Goal: Feedback & Contribution: Submit feedback/report problem

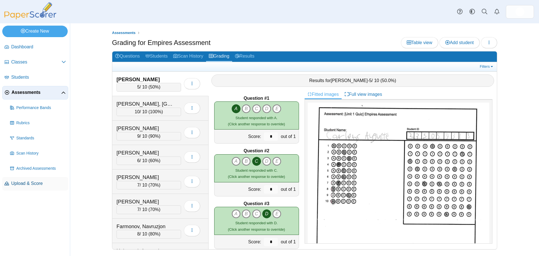
click at [14, 187] on link "Upload & Score" at bounding box center [35, 183] width 66 height 13
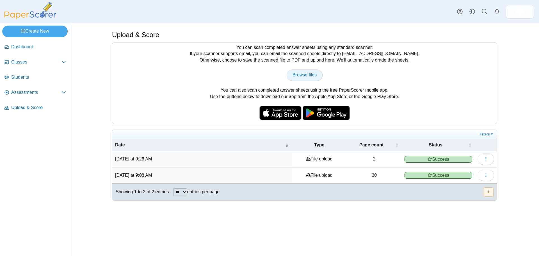
click at [310, 77] on span "Browse files" at bounding box center [305, 74] width 24 height 5
type input "**********"
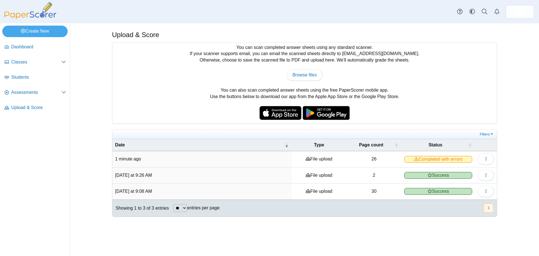
click at [446, 159] on span "Completed with errors" at bounding box center [439, 159] width 68 height 7
click at [461, 158] on span "Completed with errors" at bounding box center [439, 159] width 68 height 7
drag, startPoint x: 428, startPoint y: 163, endPoint x: 421, endPoint y: 163, distance: 7.0
click at [425, 163] on td "Completed with errors" at bounding box center [439, 159] width 74 height 16
click at [415, 161] on span "Completed with errors" at bounding box center [439, 159] width 68 height 7
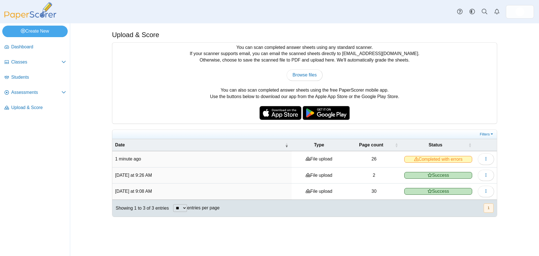
click at [415, 159] on icon at bounding box center [416, 159] width 4 height 4
click at [481, 160] on button "button" at bounding box center [486, 158] width 16 height 11
click at [475, 170] on link "View scanned pages" at bounding box center [460, 171] width 67 height 8
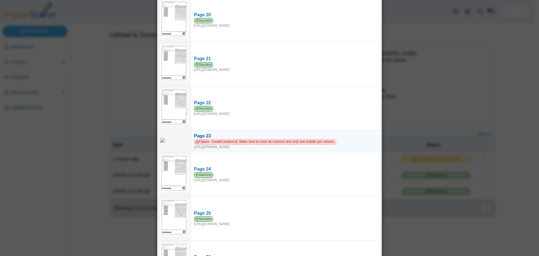
scroll to position [895, 0]
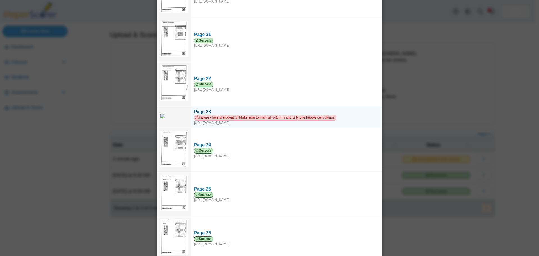
click at [275, 115] on div "Failure - Invalid student id. Make sure to mark all columns and only one bubble…" at bounding box center [286, 120] width 185 height 10
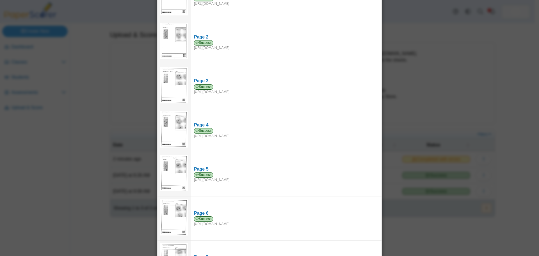
scroll to position [0, 0]
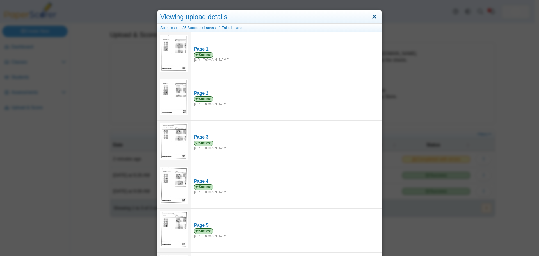
click at [375, 19] on link "Close" at bounding box center [374, 17] width 9 height 10
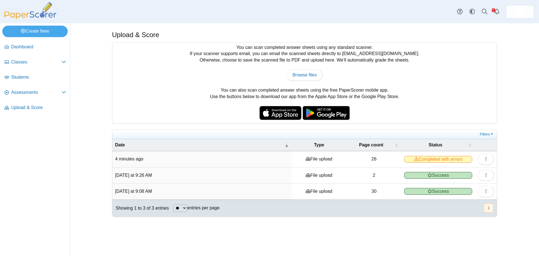
click at [323, 75] on div "Browse files There was a problem with the uploaded file.... Please try again...…" at bounding box center [304, 74] width 379 height 11
click at [321, 76] on link "Browse files" at bounding box center [305, 74] width 36 height 11
type input "**********"
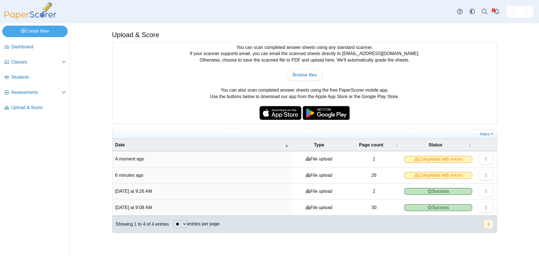
click at [433, 156] on span "Completed with errors" at bounding box center [439, 159] width 68 height 7
click at [433, 159] on span "Completed with errors" at bounding box center [439, 159] width 68 height 7
click at [488, 154] on button "button" at bounding box center [486, 158] width 16 height 11
click at [467, 173] on link "View scanned pages" at bounding box center [460, 171] width 67 height 8
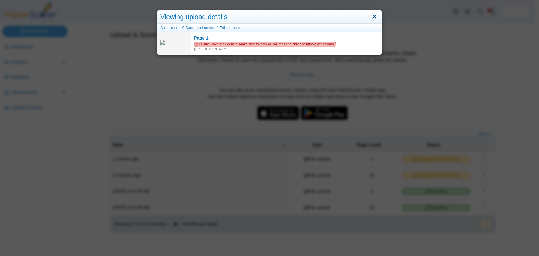
click at [372, 19] on link "Close" at bounding box center [374, 17] width 9 height 10
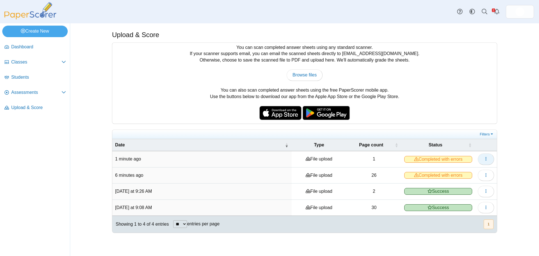
click at [486, 156] on span "button" at bounding box center [486, 158] width 4 height 5
click at [213, 130] on div "Filters Show only: Loading…" at bounding box center [304, 134] width 385 height 9
click at [298, 88] on div "You can scan completed answer sheets using any standard scanner. If your scanne…" at bounding box center [304, 83] width 385 height 81
click at [299, 72] on span "Browse files" at bounding box center [305, 74] width 24 height 5
type input "**********"
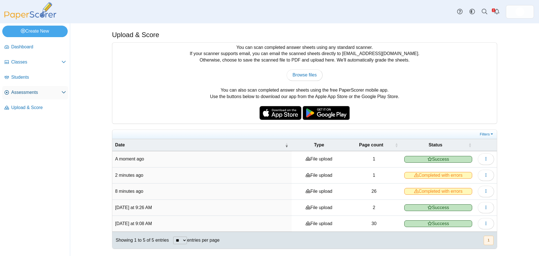
click at [29, 91] on span "Assessments" at bounding box center [36, 92] width 50 height 6
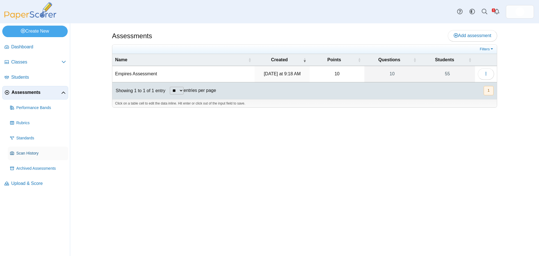
click at [29, 156] on link "Scan History" at bounding box center [38, 153] width 60 height 13
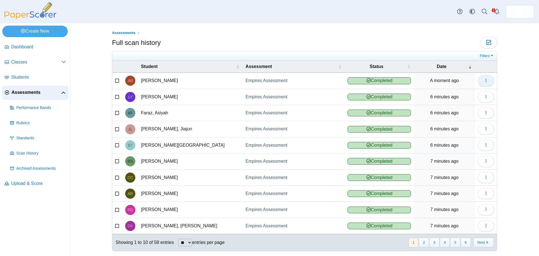
click at [484, 78] on icon "button" at bounding box center [486, 80] width 4 height 4
click at [28, 59] on span "Classes" at bounding box center [36, 62] width 50 height 6
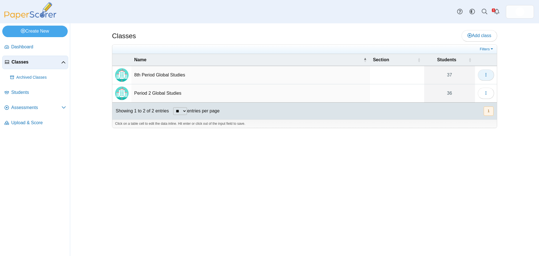
click at [489, 72] on button "button" at bounding box center [486, 74] width 16 height 11
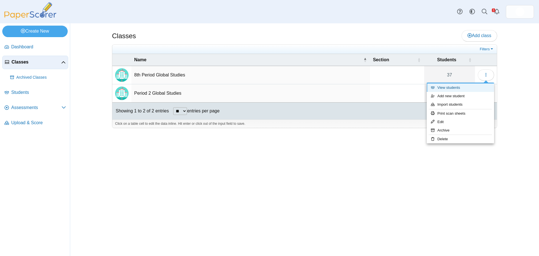
click at [450, 89] on link "View students" at bounding box center [460, 87] width 67 height 8
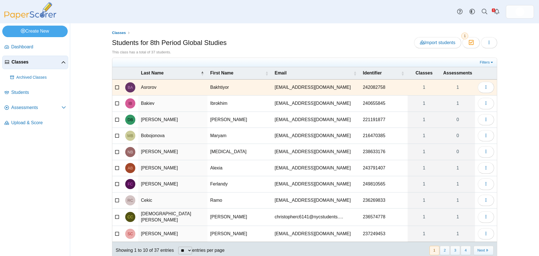
scroll to position [15, 0]
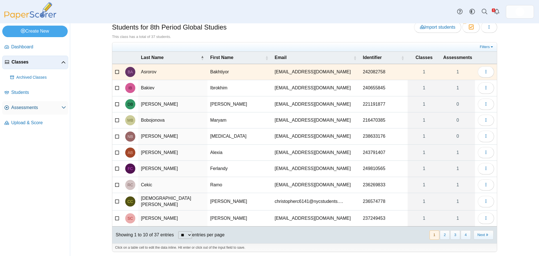
click at [38, 105] on span "Assessments" at bounding box center [36, 108] width 50 height 6
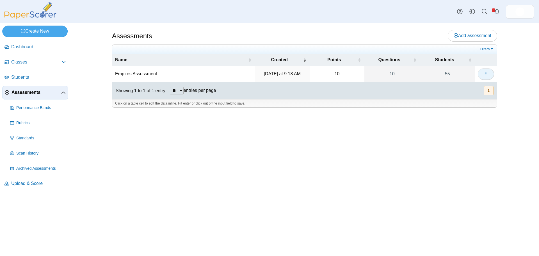
click at [484, 74] on icon "button" at bounding box center [486, 73] width 4 height 4
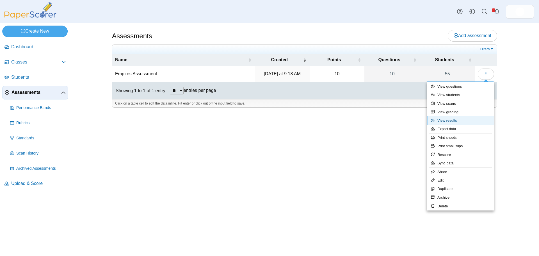
click at [480, 121] on link "View results" at bounding box center [460, 120] width 67 height 8
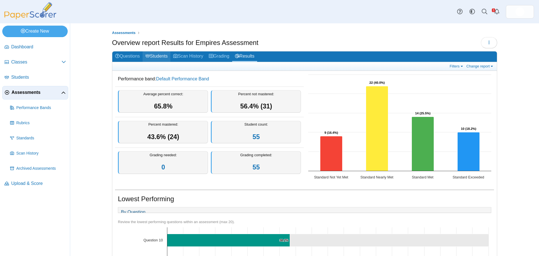
click at [155, 58] on link "Students" at bounding box center [157, 56] width 28 height 10
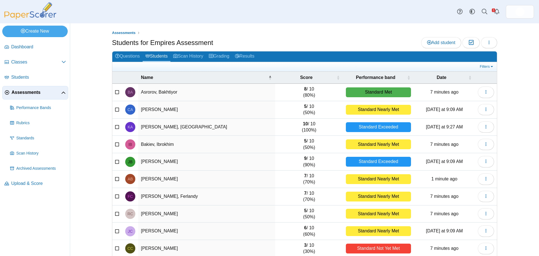
scroll to position [24, 0]
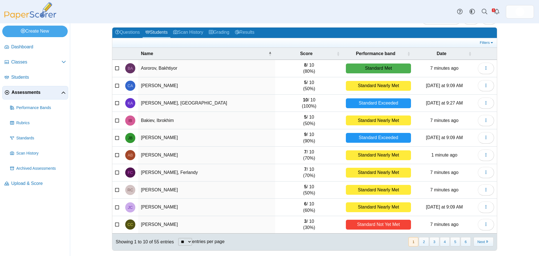
click at [181, 239] on select "** ** ** ***" at bounding box center [185, 242] width 14 height 8
select select "***"
click at [178, 238] on select "** ** ** ***" at bounding box center [185, 242] width 14 height 8
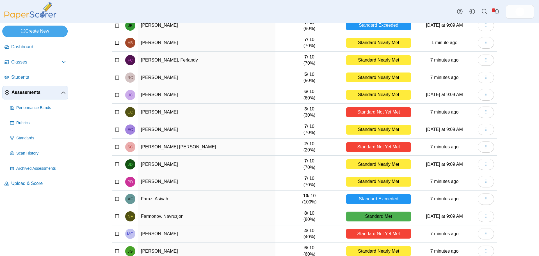
scroll to position [0, 0]
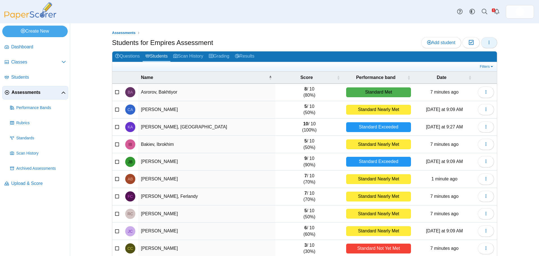
click at [487, 44] on icon "button" at bounding box center [489, 42] width 4 height 4
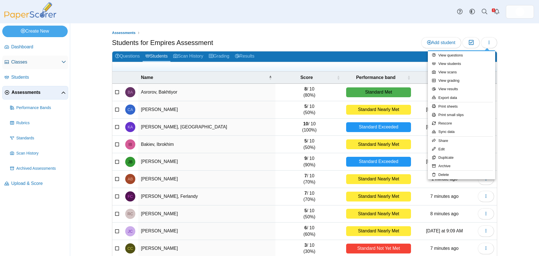
click at [48, 61] on span "Classes" at bounding box center [36, 62] width 50 height 6
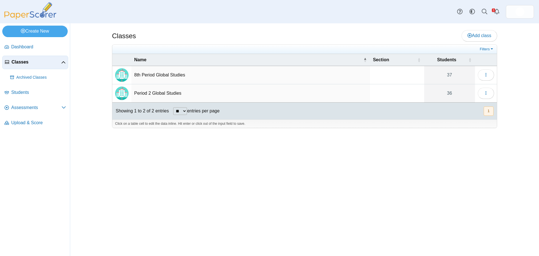
click at [145, 96] on td "Period 2 Global Studies" at bounding box center [250, 93] width 239 height 18
click at [484, 77] on span "button" at bounding box center [486, 74] width 4 height 5
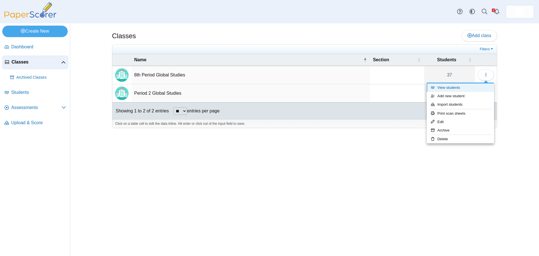
click at [482, 85] on link "View students" at bounding box center [460, 87] width 67 height 8
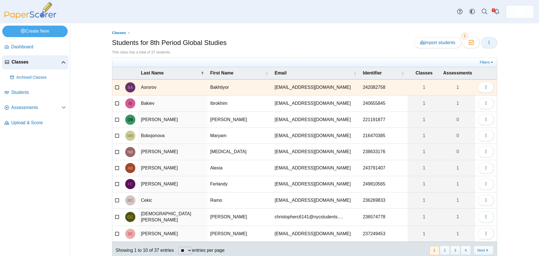
click at [487, 46] on button "button" at bounding box center [489, 42] width 16 height 11
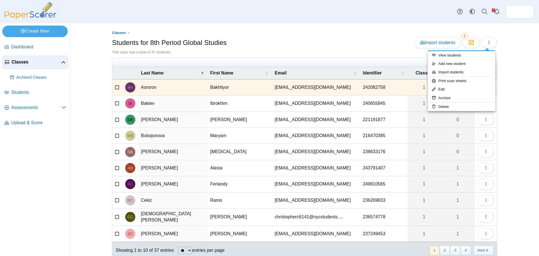
click at [514, 42] on div "Classes Students for 8th Period Global Studies Import students Moderation 1 Thi…" at bounding box center [304, 139] width 469 height 233
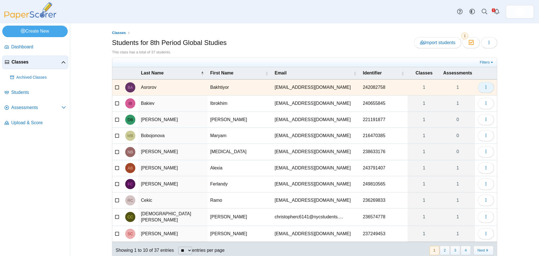
click at [487, 88] on button "button" at bounding box center [486, 87] width 16 height 11
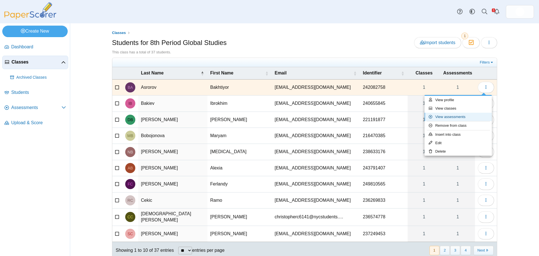
click at [481, 113] on link "View assessments" at bounding box center [458, 117] width 67 height 8
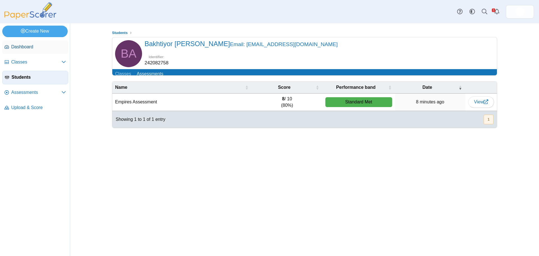
click at [30, 46] on span "Dashboard" at bounding box center [38, 47] width 55 height 6
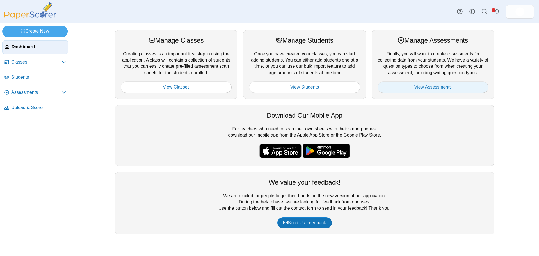
click at [424, 82] on link "View Assessments" at bounding box center [433, 86] width 111 height 11
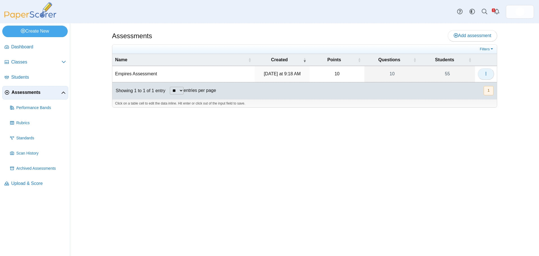
click at [487, 76] on button "button" at bounding box center [486, 73] width 16 height 11
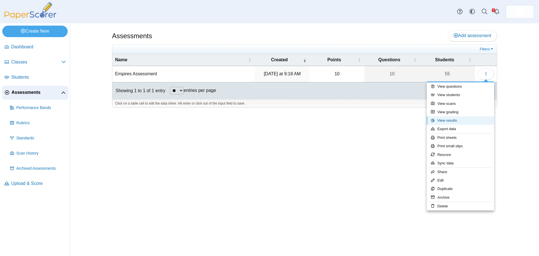
click at [482, 121] on link "View results" at bounding box center [460, 120] width 67 height 8
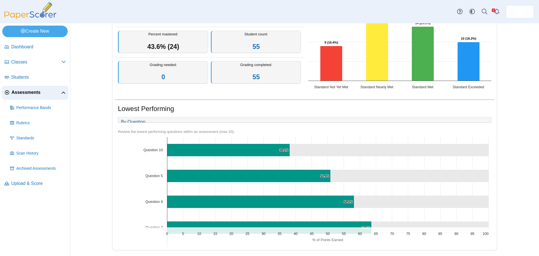
scroll to position [10, 0]
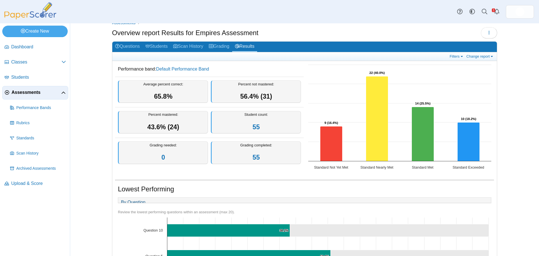
click at [451, 52] on div "Filters Show only: Loading… Change report Select a report: Overview report Ques…" at bounding box center [304, 56] width 385 height 9
click at [453, 55] on link "Filters" at bounding box center [457, 56] width 17 height 5
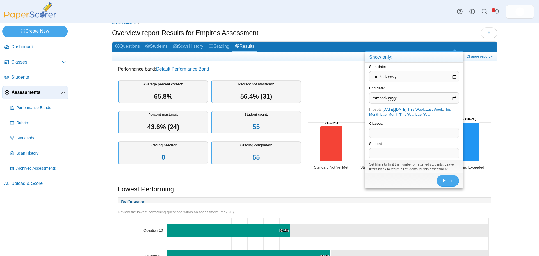
scroll to position [66, 0]
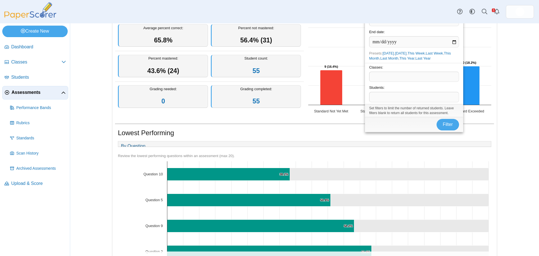
click at [456, 72] on span at bounding box center [414, 77] width 89 height 10
click at [455, 119] on button "Filter" at bounding box center [448, 124] width 22 height 11
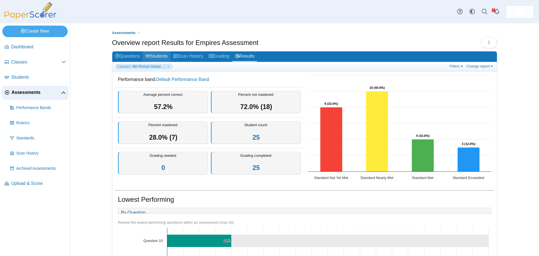
click at [156, 54] on link "Students" at bounding box center [157, 56] width 28 height 10
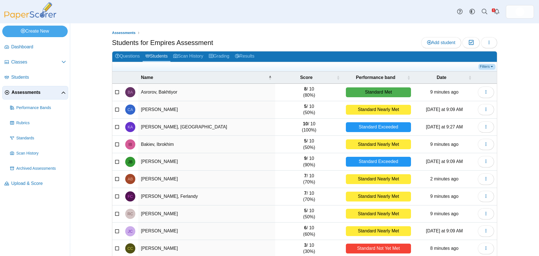
click at [485, 67] on link "Filters" at bounding box center [487, 67] width 17 height 6
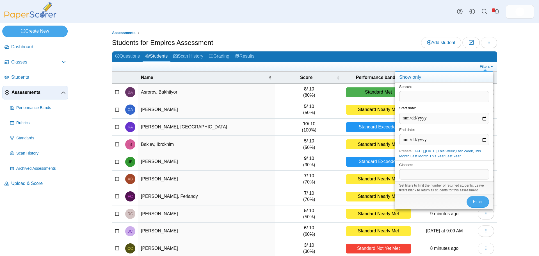
click at [445, 172] on span at bounding box center [444, 174] width 89 height 10
click at [473, 199] on span "Filter" at bounding box center [478, 201] width 10 height 5
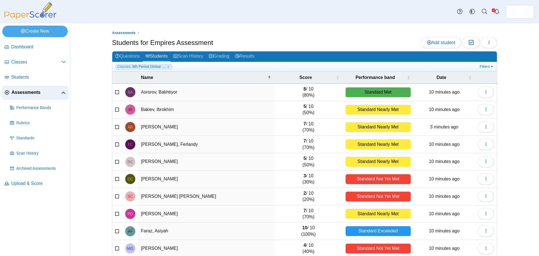
scroll to position [24, 0]
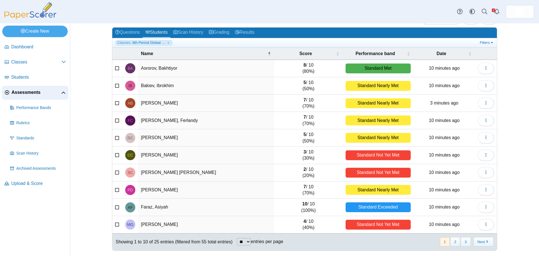
click at [243, 239] on select "** ** ** ***" at bounding box center [244, 242] width 14 height 8
select select "***"
click at [237, 238] on select "** ** ** ***" at bounding box center [244, 242] width 14 height 8
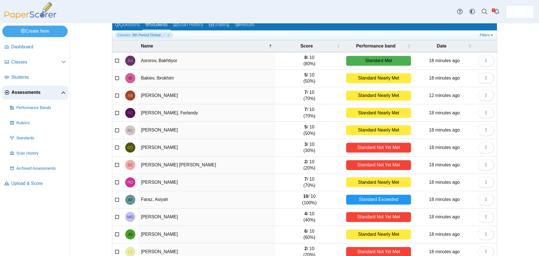
scroll to position [0, 0]
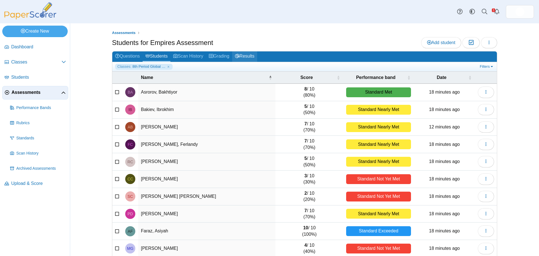
click at [241, 56] on link "Results" at bounding box center [244, 56] width 25 height 10
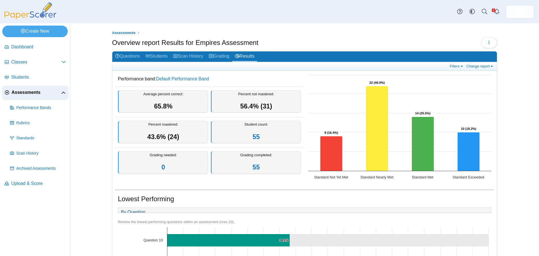
click at [453, 69] on div "Filters Show only: Loading… Change report Select a report: Overview report Ques…" at bounding box center [304, 66] width 385 height 9
click at [453, 68] on link "Filters" at bounding box center [457, 66] width 17 height 5
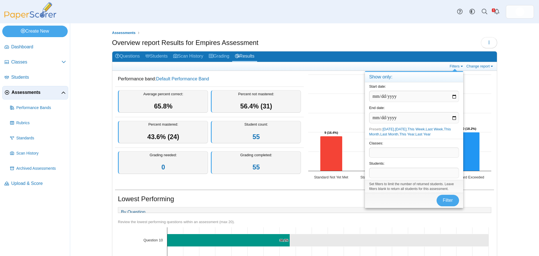
click at [255, 72] on dd "Performance band: Default Performance Band" at bounding box center [209, 79] width 189 height 15
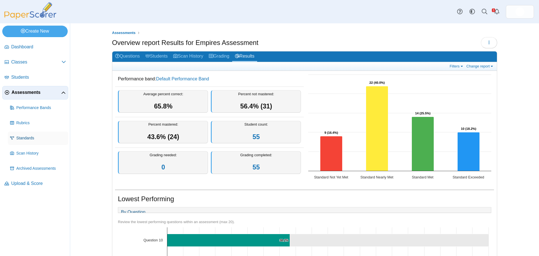
click at [36, 139] on span "Standards" at bounding box center [41, 138] width 50 height 6
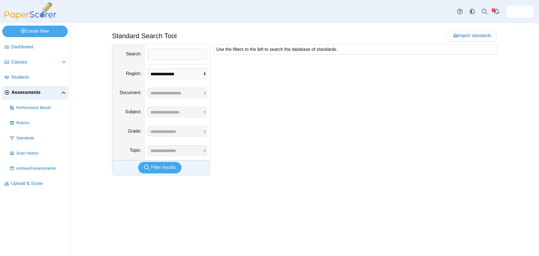
click at [189, 79] on dd "**********" at bounding box center [177, 73] width 65 height 19
click at [190, 76] on select "**********" at bounding box center [177, 74] width 60 height 11
select select "*"
click at [147, 69] on select "**********" at bounding box center [177, 74] width 60 height 11
click at [193, 97] on select "**********" at bounding box center [177, 93] width 60 height 11
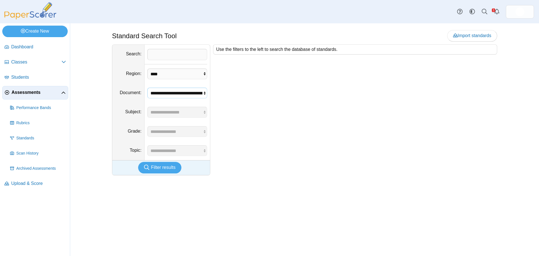
click at [147, 88] on select "**********" at bounding box center [177, 93] width 60 height 11
click at [200, 111] on select "**********" at bounding box center [177, 112] width 60 height 11
click at [195, 92] on select "**********" at bounding box center [177, 93] width 60 height 11
click at [196, 86] on dd "**********" at bounding box center [177, 92] width 65 height 19
click at [197, 91] on select "**********" at bounding box center [177, 93] width 60 height 11
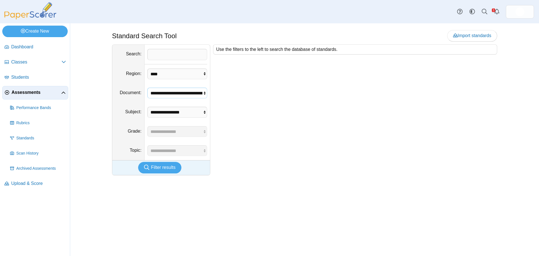
select select "*"
click at [147, 88] on select "**********" at bounding box center [177, 93] width 60 height 11
click at [197, 115] on select "**********" at bounding box center [177, 112] width 60 height 11
click at [199, 112] on select "**********" at bounding box center [177, 112] width 60 height 11
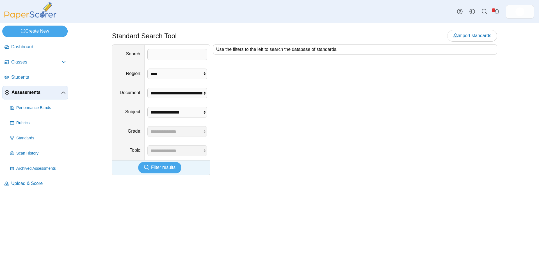
click at [203, 84] on dd "**********" at bounding box center [177, 92] width 65 height 19
click at [26, 15] on img at bounding box center [30, 10] width 56 height 17
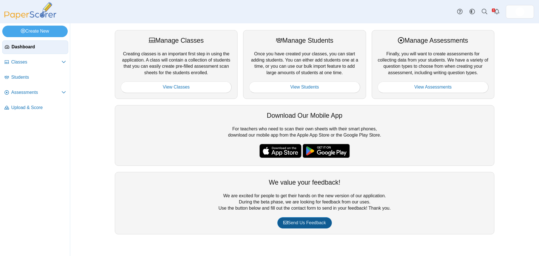
click at [300, 227] on link "Send Us Feedback" at bounding box center [305, 222] width 55 height 11
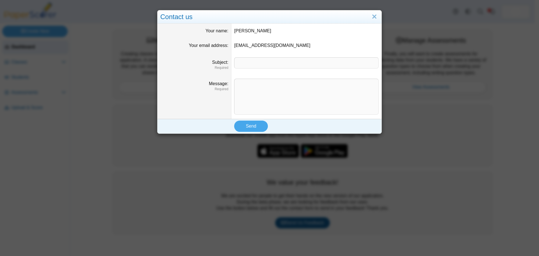
click at [300, 221] on div "Contact us Your name [PERSON_NAME] Your email address [EMAIL_ADDRESS][DOMAIN_NA…" at bounding box center [269, 128] width 539 height 256
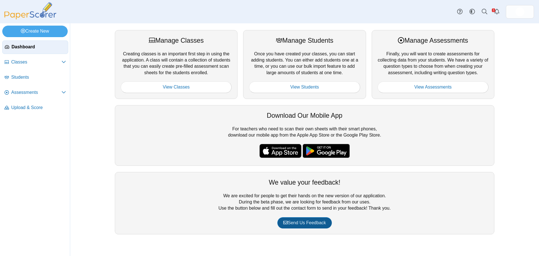
click at [305, 224] on span "Send Us Feedback" at bounding box center [304, 222] width 43 height 5
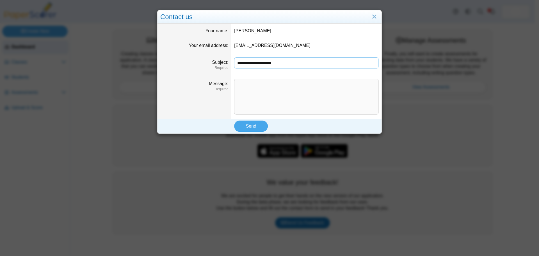
type input "**********"
click at [337, 90] on textarea "Message" at bounding box center [306, 97] width 145 height 36
type textarea "**********"
click at [260, 129] on button "Send" at bounding box center [251, 126] width 34 height 11
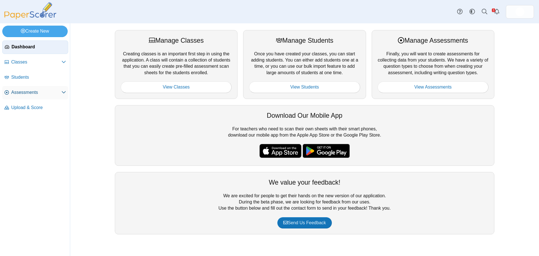
click at [44, 90] on span "Assessments" at bounding box center [36, 92] width 50 height 6
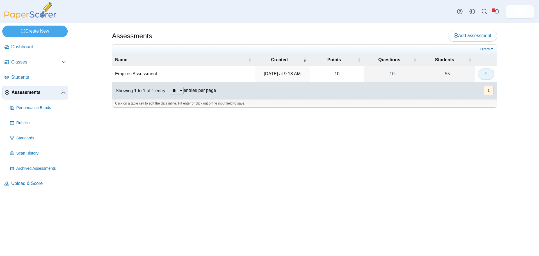
click at [491, 71] on button "button" at bounding box center [486, 73] width 16 height 11
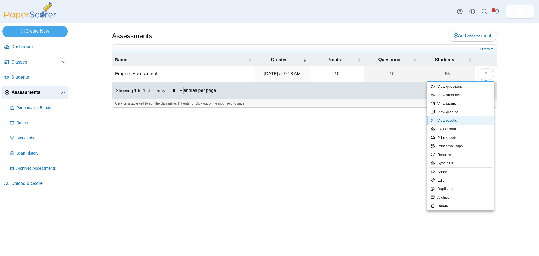
click at [466, 118] on link "View results" at bounding box center [460, 120] width 67 height 8
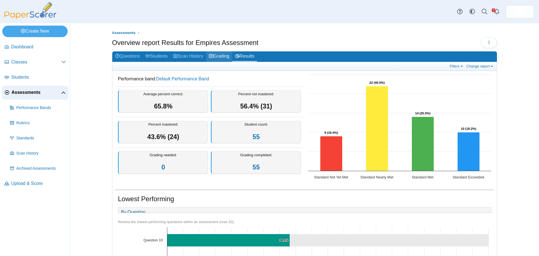
click at [224, 57] on link "Grading" at bounding box center [219, 56] width 26 height 10
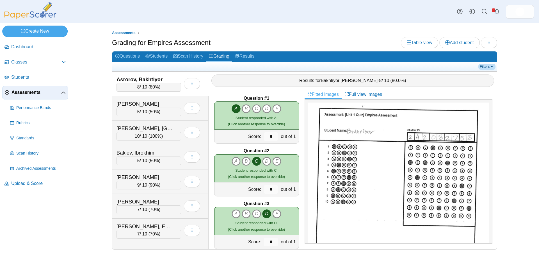
click at [490, 66] on link "Filters" at bounding box center [487, 67] width 17 height 6
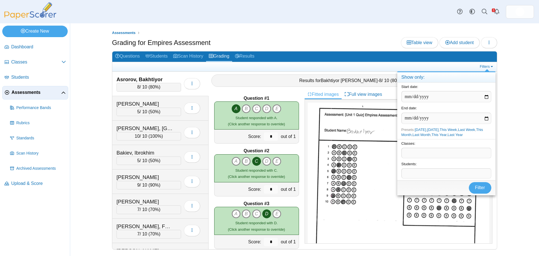
drag, startPoint x: 440, startPoint y: 147, endPoint x: 440, endPoint y: 154, distance: 6.7
click at [440, 153] on div "Classes: ​" at bounding box center [447, 149] width 98 height 21
click at [440, 156] on span at bounding box center [446, 153] width 89 height 10
click at [478, 185] on span "Filter" at bounding box center [480, 187] width 10 height 5
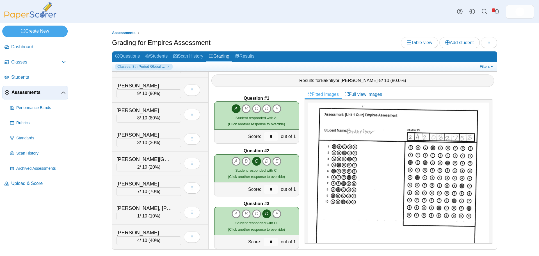
scroll to position [84, 0]
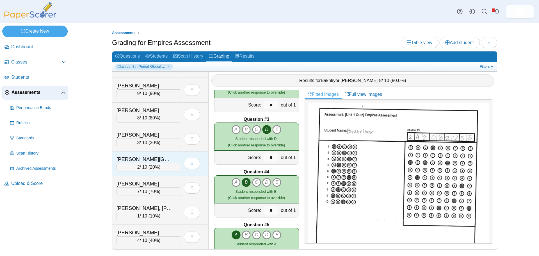
click at [158, 163] on div "2 / 10 ( 20% )" at bounding box center [149, 167] width 65 height 8
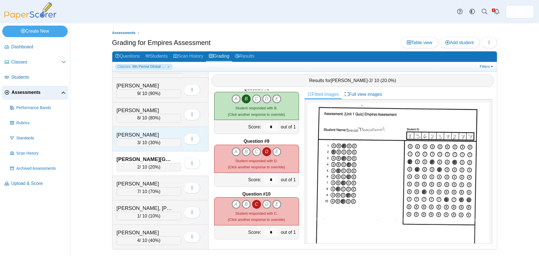
scroll to position [350, 0]
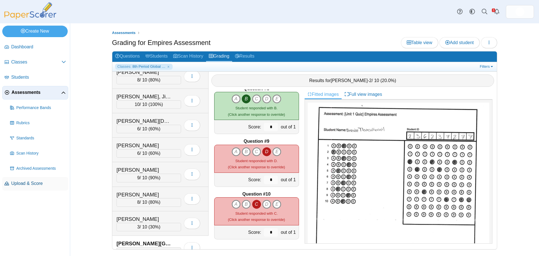
click at [18, 182] on span "Upload & Score" at bounding box center [38, 183] width 55 height 6
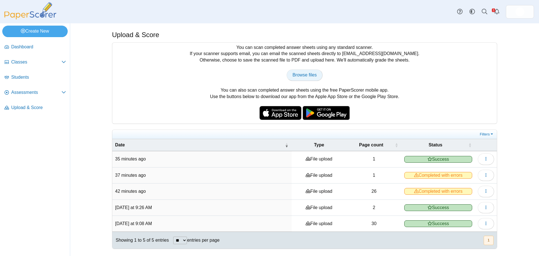
click at [311, 73] on span "Browse files" at bounding box center [305, 74] width 24 height 5
type input "**********"
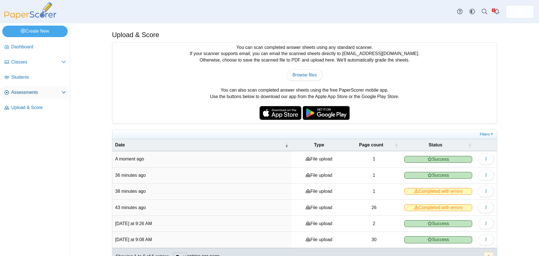
click at [25, 91] on span "Assessments" at bounding box center [36, 92] width 50 height 6
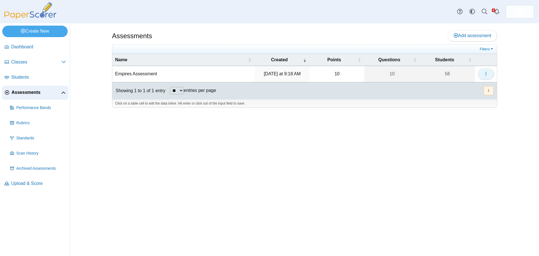
click at [487, 70] on button "button" at bounding box center [486, 73] width 16 height 11
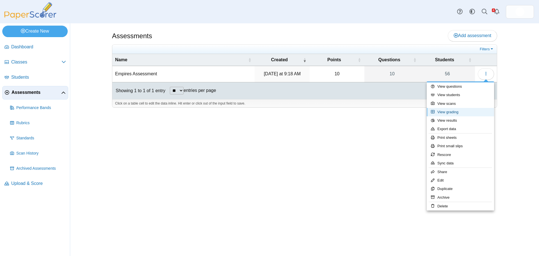
click at [472, 115] on link "View grading" at bounding box center [460, 112] width 67 height 8
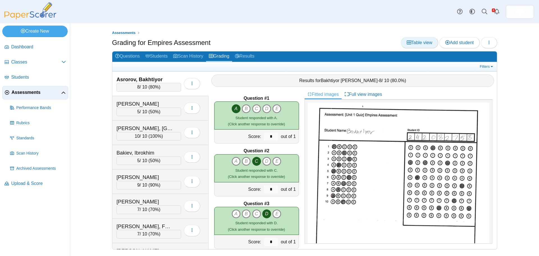
click at [421, 42] on span "Table view" at bounding box center [420, 42] width 26 height 5
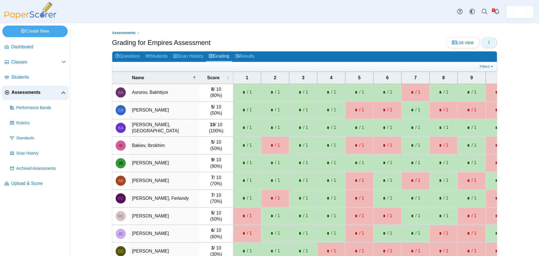
click at [485, 45] on button "button" at bounding box center [489, 42] width 16 height 11
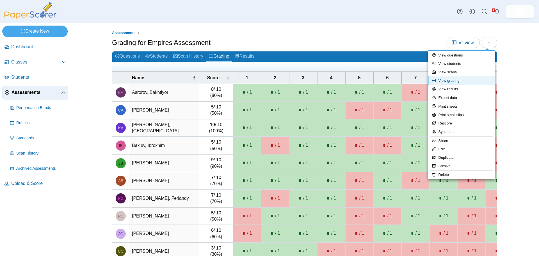
click at [460, 82] on link "View grading" at bounding box center [461, 80] width 67 height 8
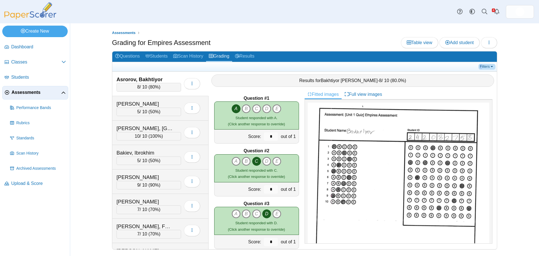
click at [482, 67] on link "Filters" at bounding box center [487, 67] width 17 height 6
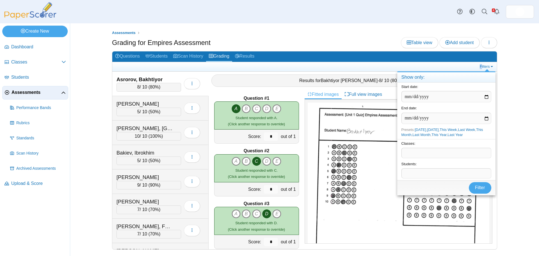
click at [440, 150] on span at bounding box center [446, 153] width 89 height 10
click at [481, 183] on button "Filter" at bounding box center [480, 187] width 22 height 11
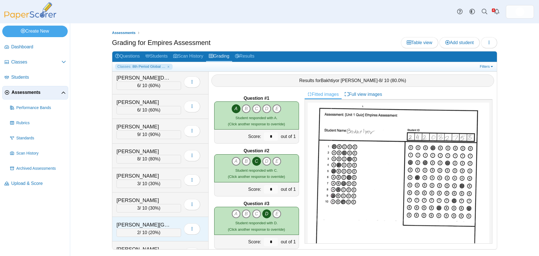
scroll to position [459, 0]
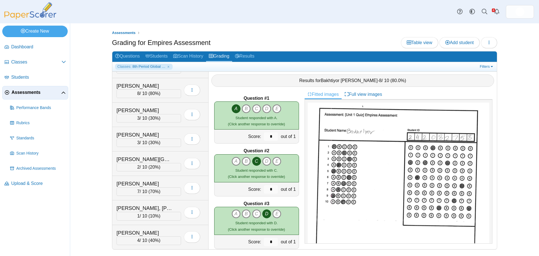
click at [35, 13] on img at bounding box center [30, 10] width 56 height 17
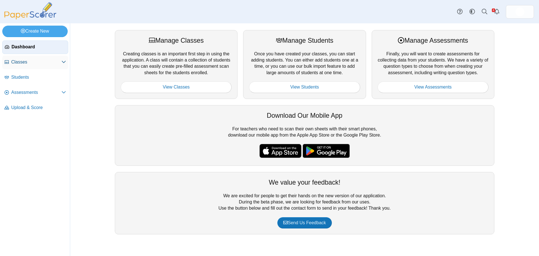
click at [42, 65] on link "Classes" at bounding box center [35, 62] width 66 height 13
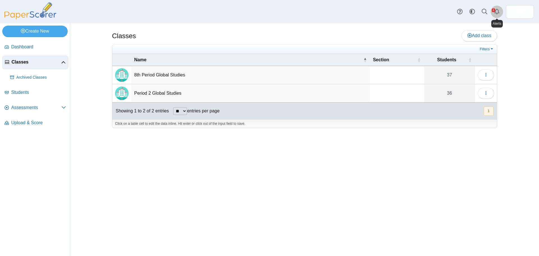
click at [498, 12] on icon "Alerts" at bounding box center [497, 12] width 6 height 6
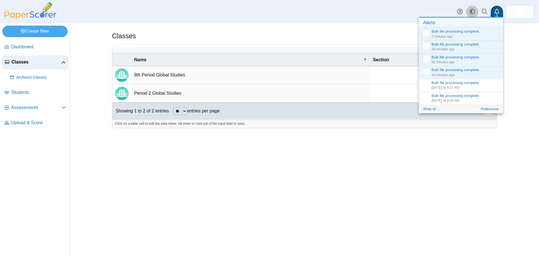
click at [471, 14] on icon "Style variation" at bounding box center [473, 12] width 6 height 6
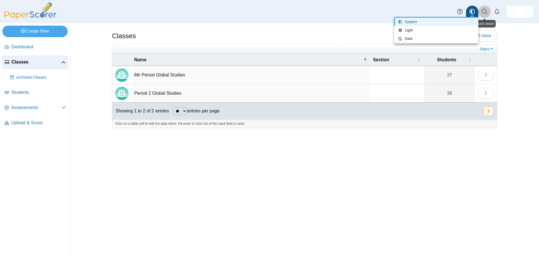
click at [486, 14] on icon at bounding box center [485, 12] width 6 height 6
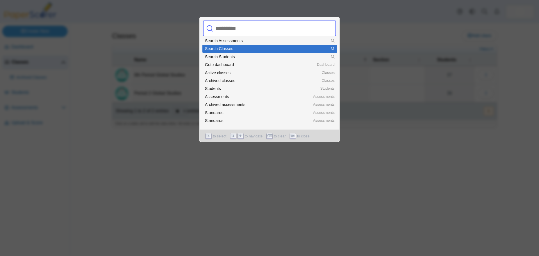
scroll to position [22, 0]
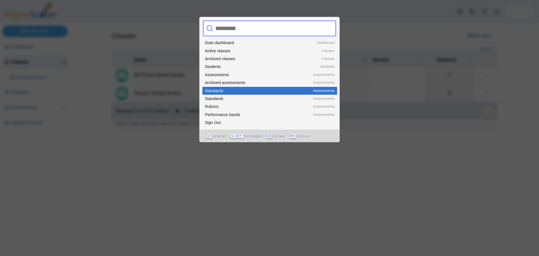
click at [335, 194] on div at bounding box center [269, 128] width 539 height 256
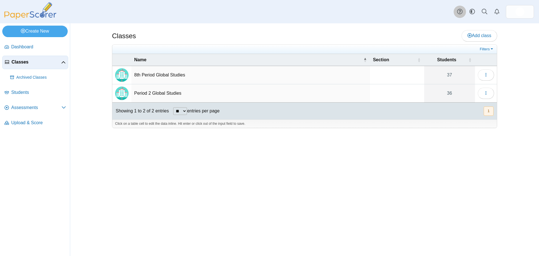
click at [457, 15] on link at bounding box center [460, 12] width 12 height 12
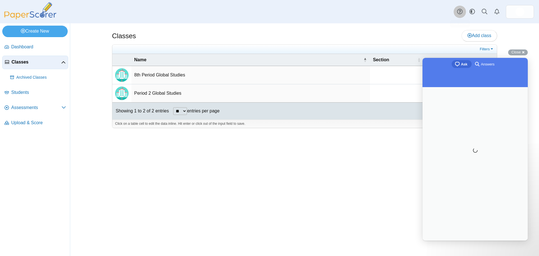
scroll to position [0, 0]
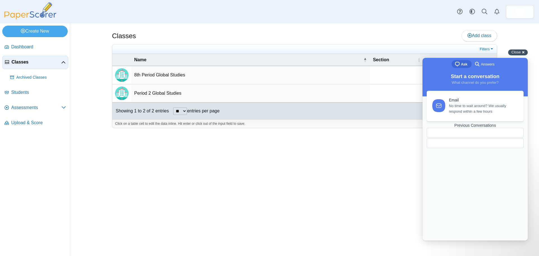
click at [519, 51] on span "Close" at bounding box center [516, 52] width 9 height 4
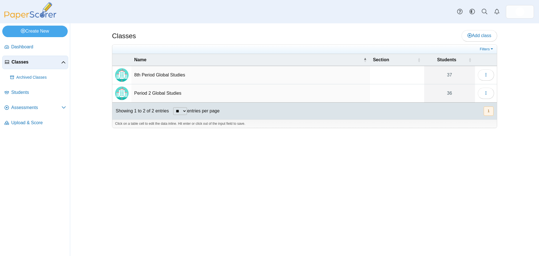
click at [10, 6] on img at bounding box center [30, 10] width 56 height 17
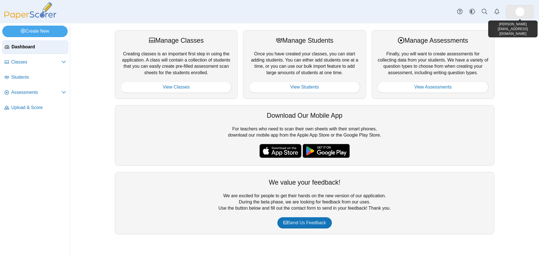
click at [524, 12] on img at bounding box center [520, 11] width 9 height 9
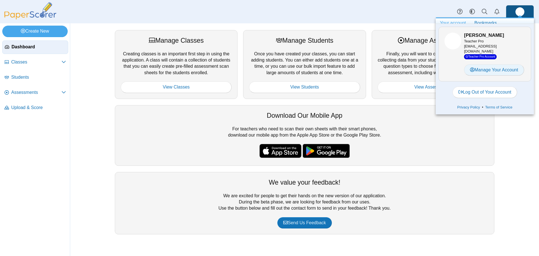
click at [509, 71] on link "Manage Your Account" at bounding box center [494, 69] width 60 height 11
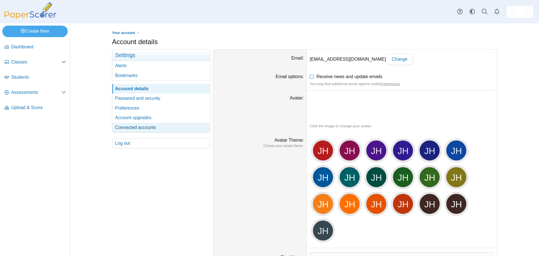
click at [156, 131] on link "Connected accounts" at bounding box center [161, 128] width 98 height 10
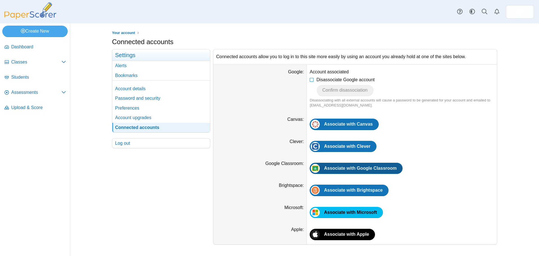
click at [376, 169] on span "Associate with Google Classroom" at bounding box center [360, 168] width 73 height 5
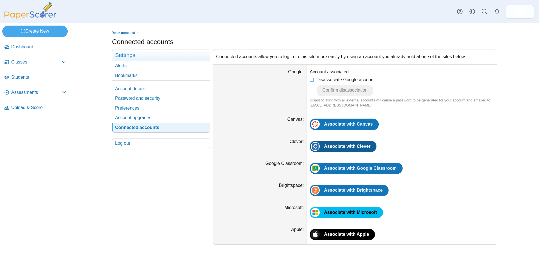
click at [362, 145] on span "Associate with Clever" at bounding box center [347, 146] width 46 height 5
